Goal: Complete application form

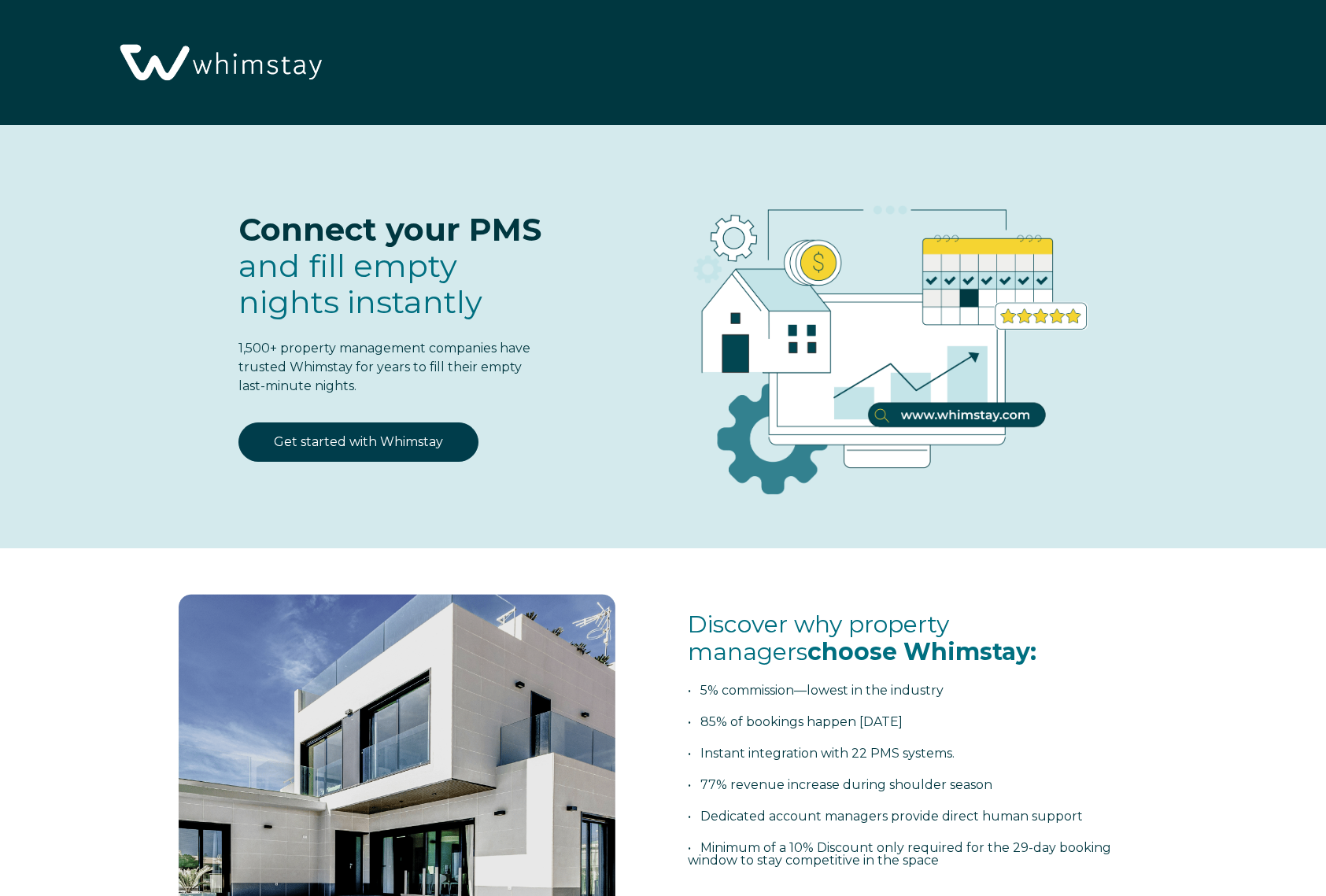
select select "US"
select select "Standard"
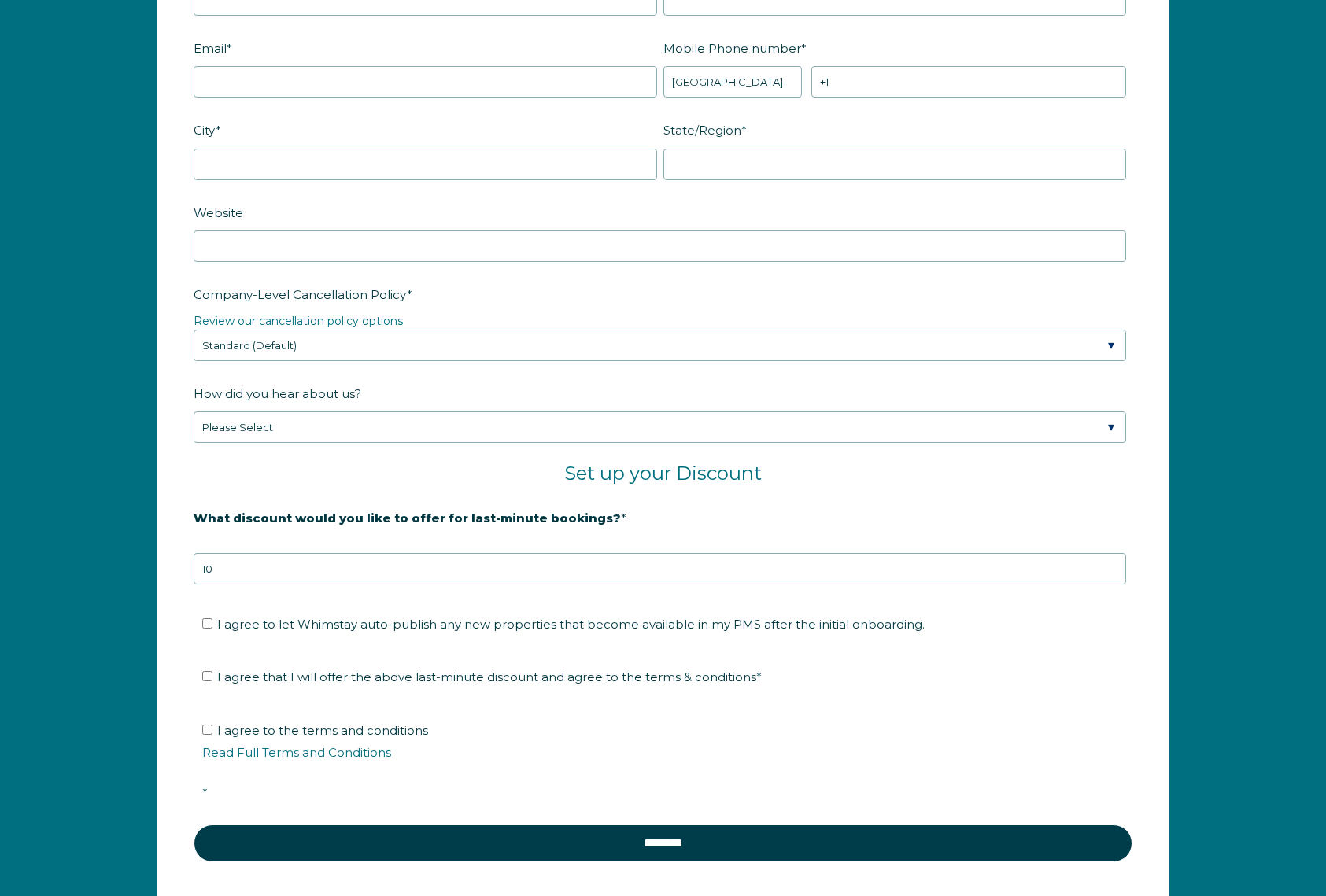
scroll to position [2502, 0]
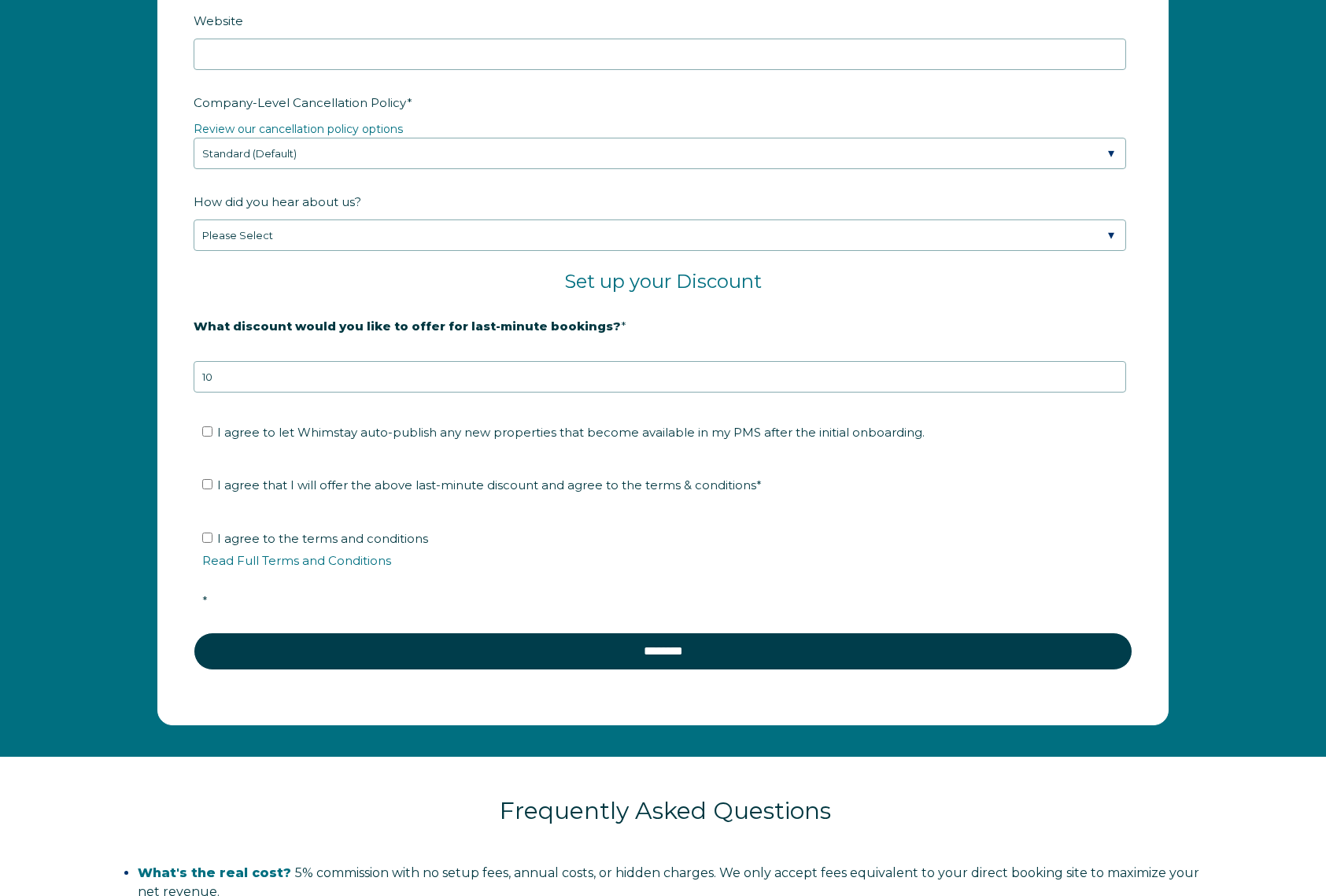
click at [384, 433] on span "I agree to let Whimstay auto-publish any new properties that become available i…" at bounding box center [571, 432] width 707 height 15
click at [213, 433] on input "I agree to let Whimstay auto-publish any new properties that become available i…" at bounding box center [208, 432] width 10 height 10
checkbox input "true"
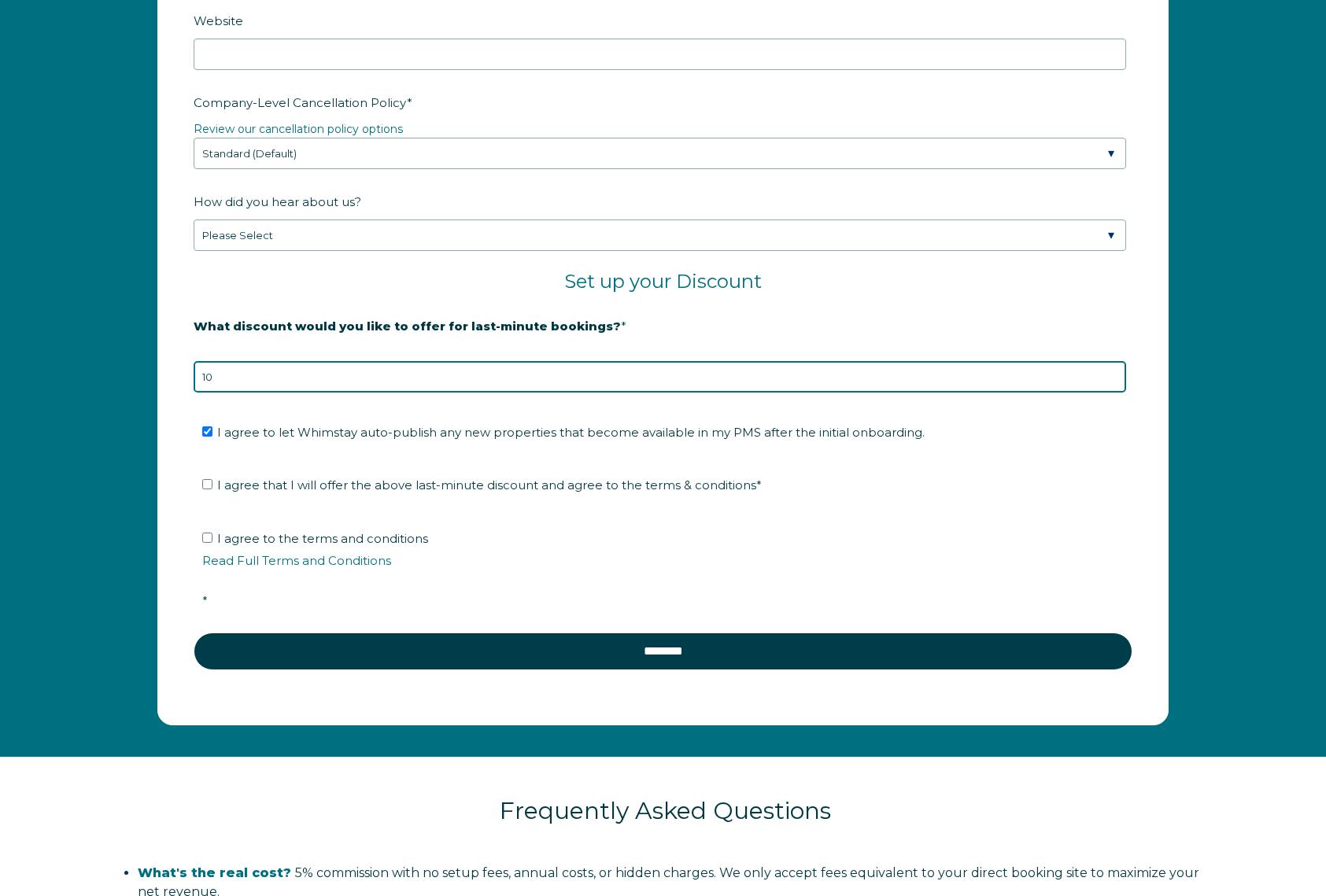
click at [418, 381] on input "10" at bounding box center [660, 377] width 933 height 31
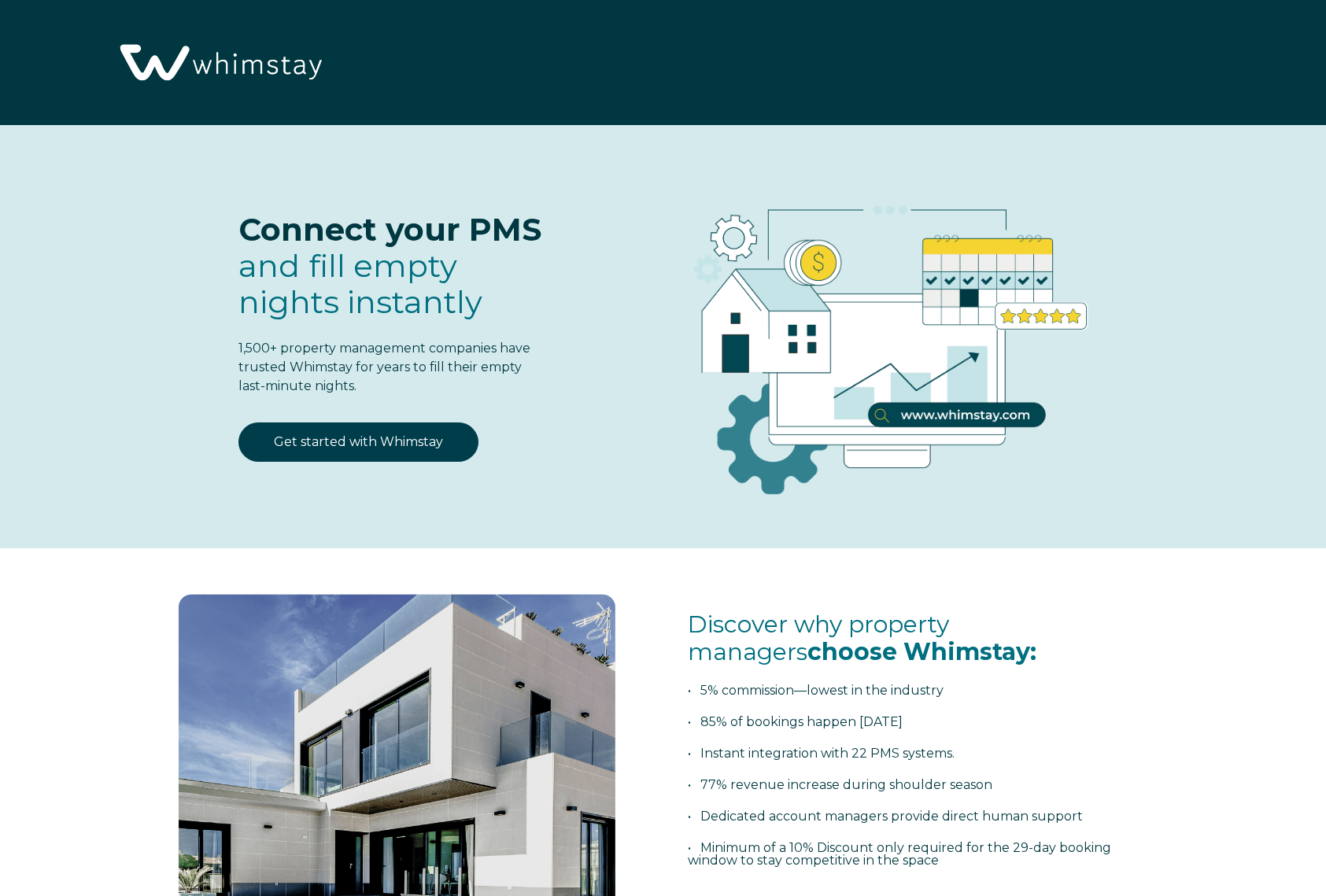
scroll to position [0, 0]
type input "25"
click at [404, 444] on link "Get started with Whimstay" at bounding box center [358, 441] width 240 height 39
select select "US"
select select "Standard"
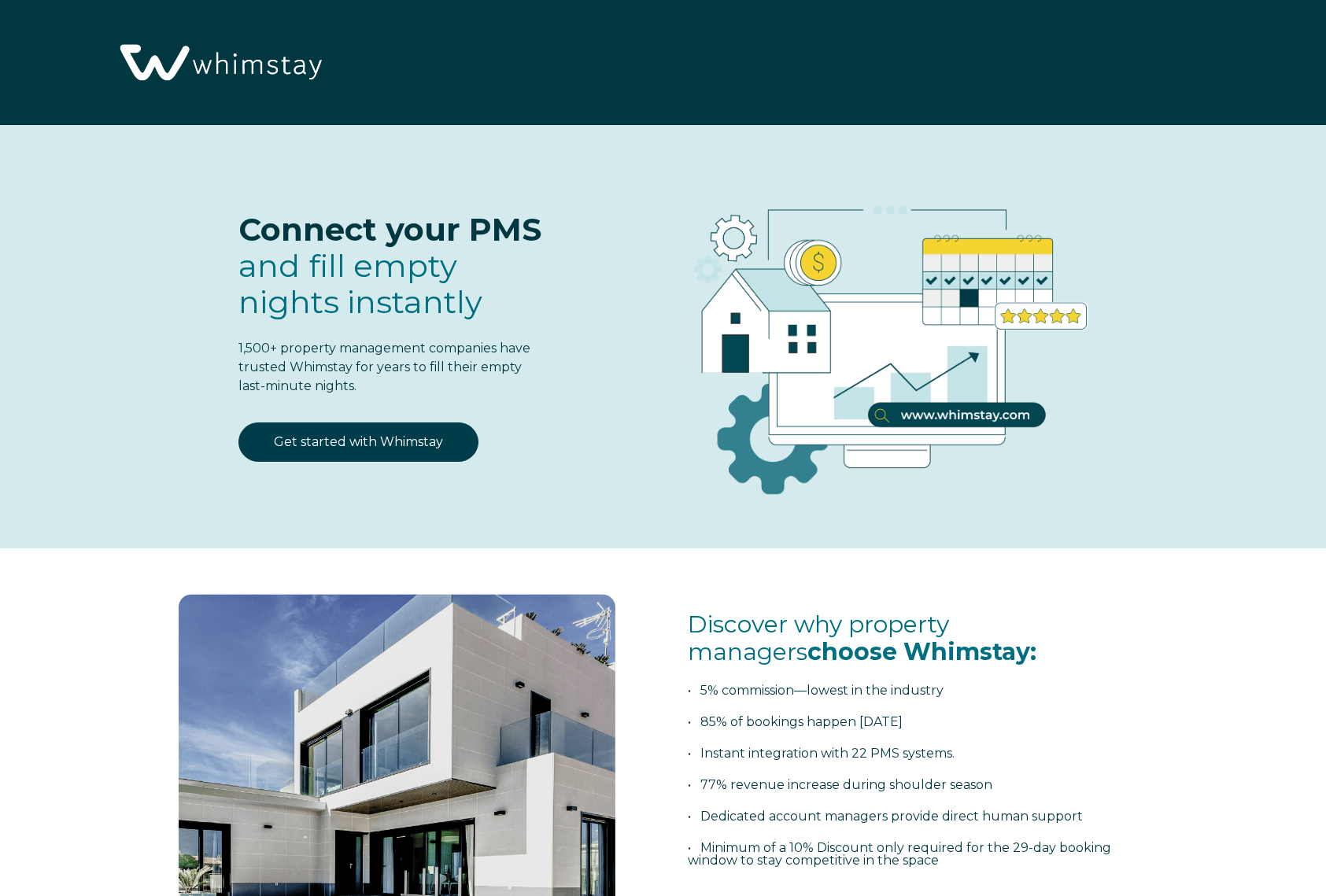
scroll to position [2000, 0]
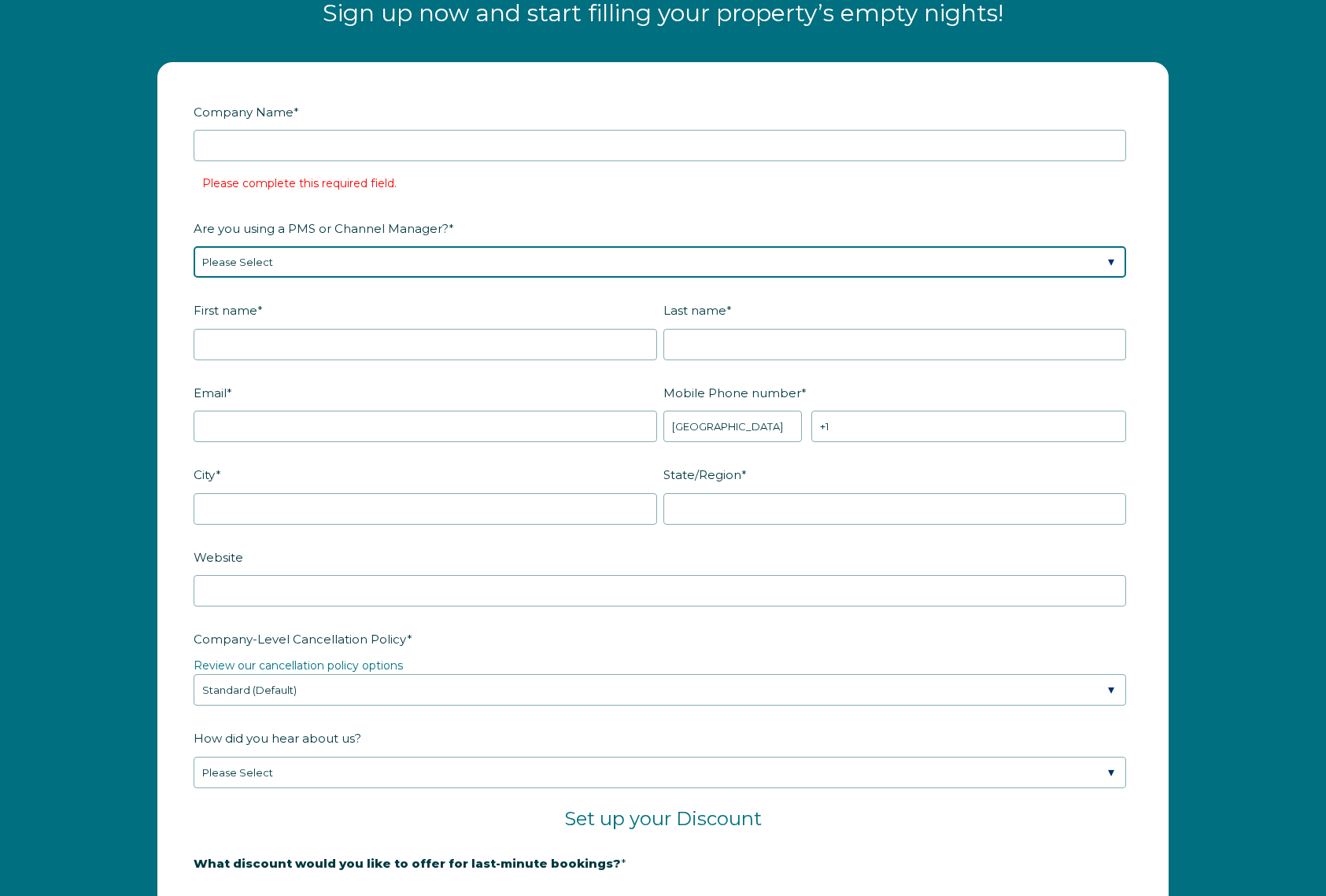
select select "Not Listed"
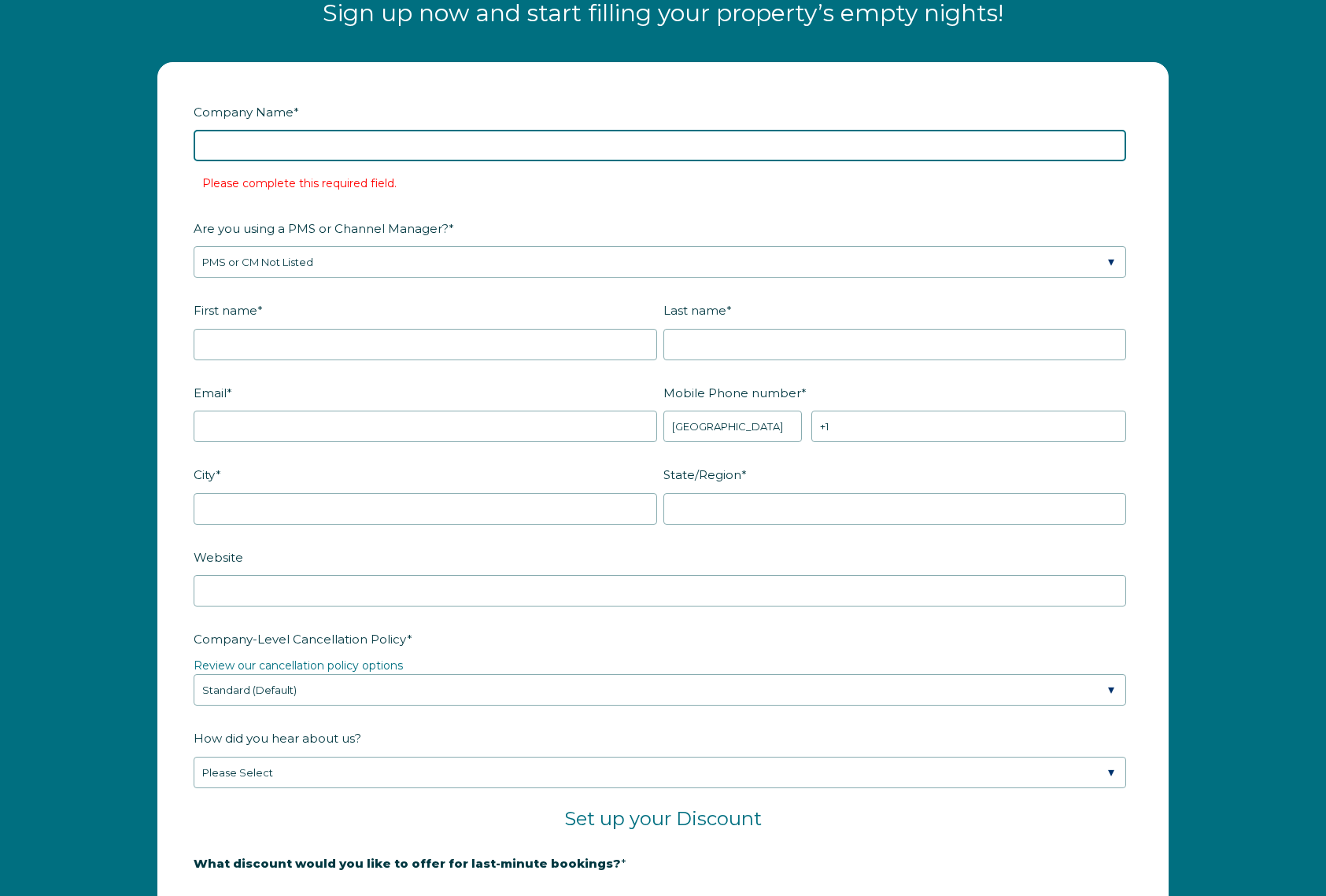
click at [441, 141] on input "Company Name *" at bounding box center [660, 146] width 933 height 31
